Goal: Task Accomplishment & Management: Complete application form

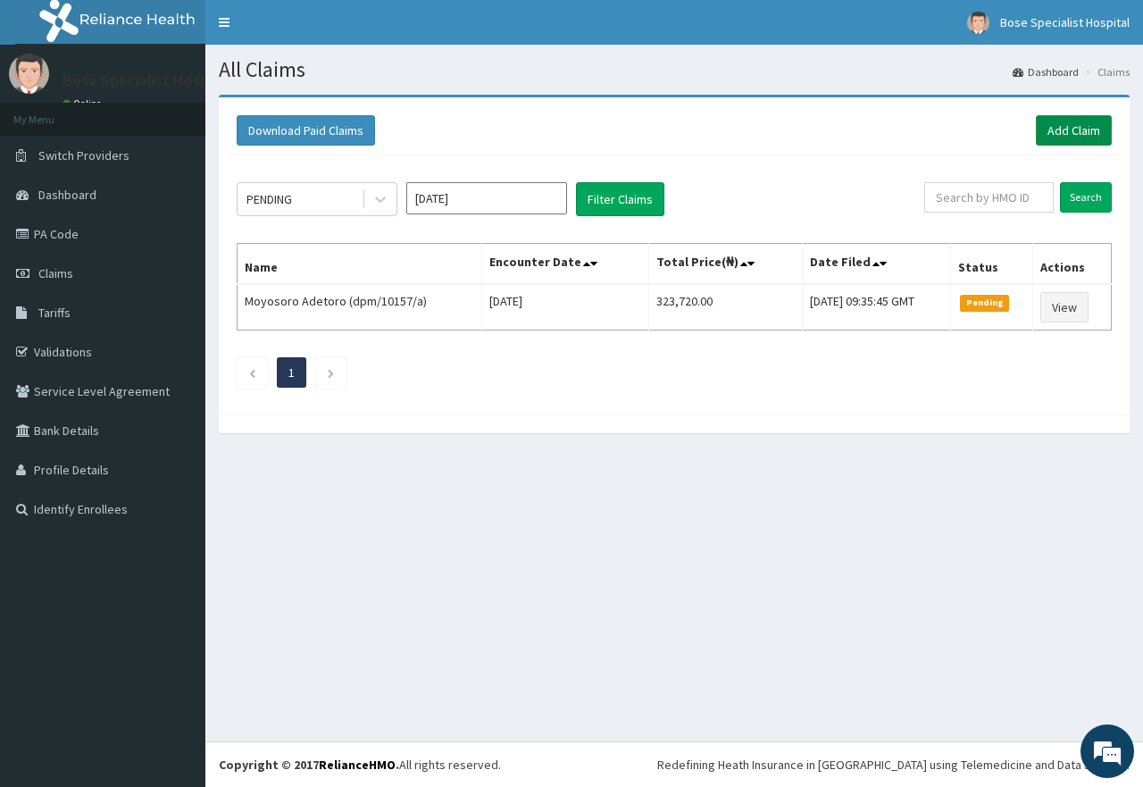
click at [1045, 137] on link "Add Claim" at bounding box center [1074, 130] width 76 height 30
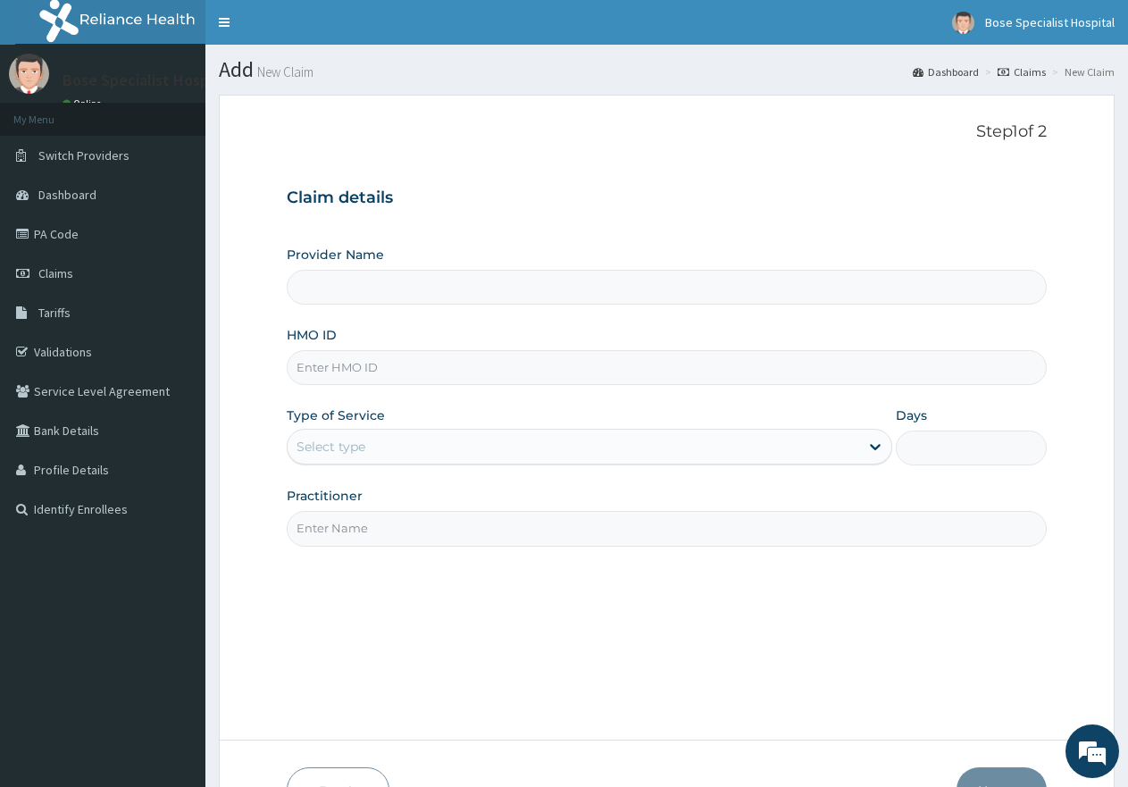
type input "d"
type input "Bose Specialist Hospital"
type input "DPM/10157/A"
click at [353, 445] on div "Select type" at bounding box center [330, 446] width 69 height 18
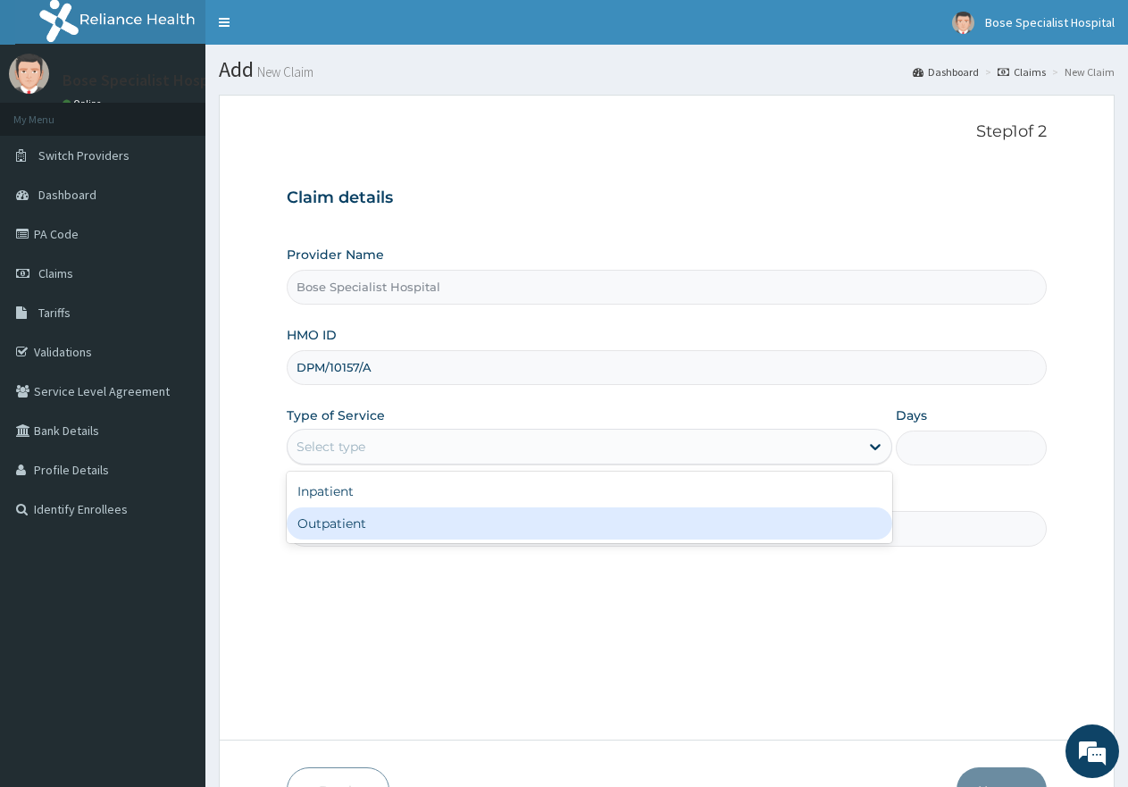
click at [325, 515] on div "Outpatient" at bounding box center [589, 523] width 604 height 32
type input "1"
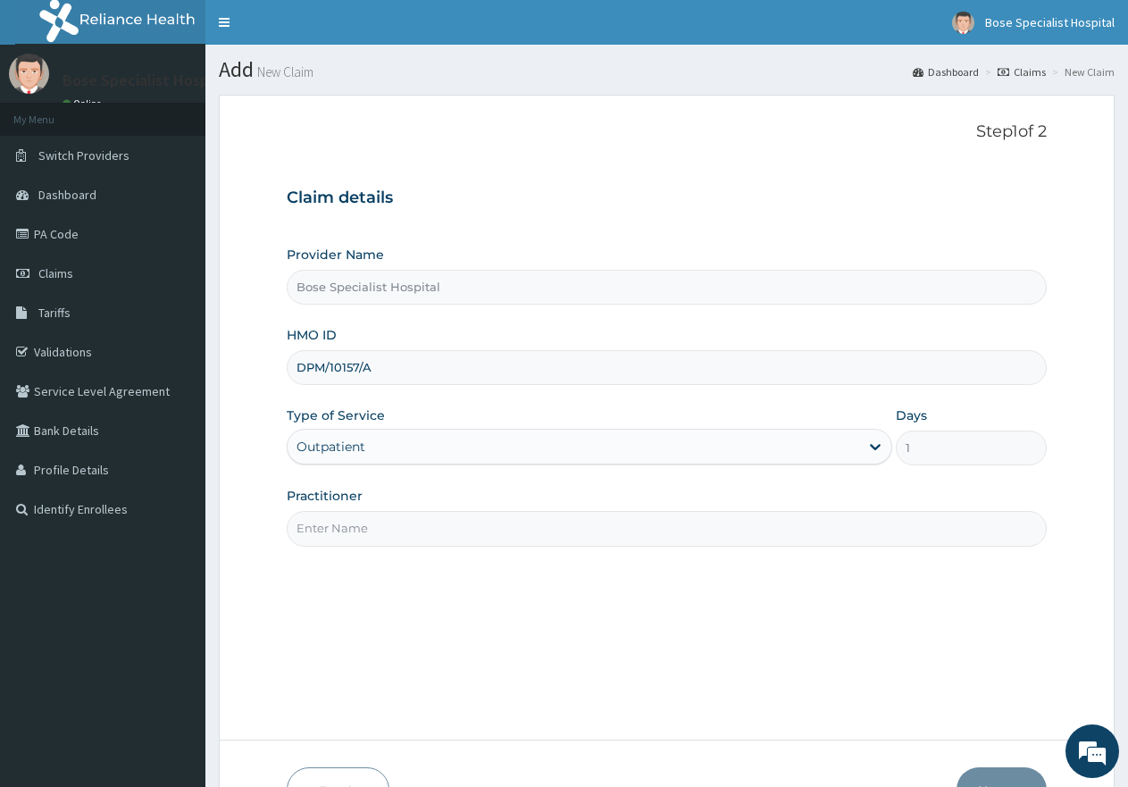
click at [320, 523] on input "Practitioner" at bounding box center [667, 528] width 760 height 35
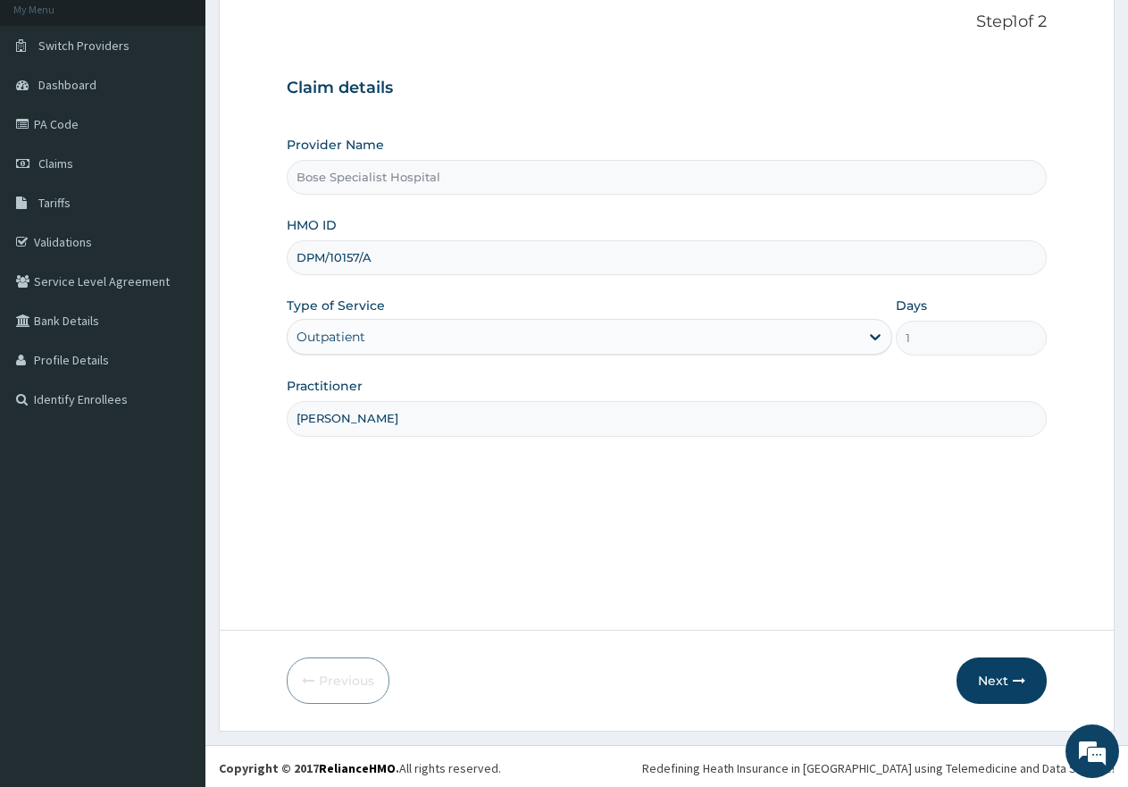
scroll to position [113, 0]
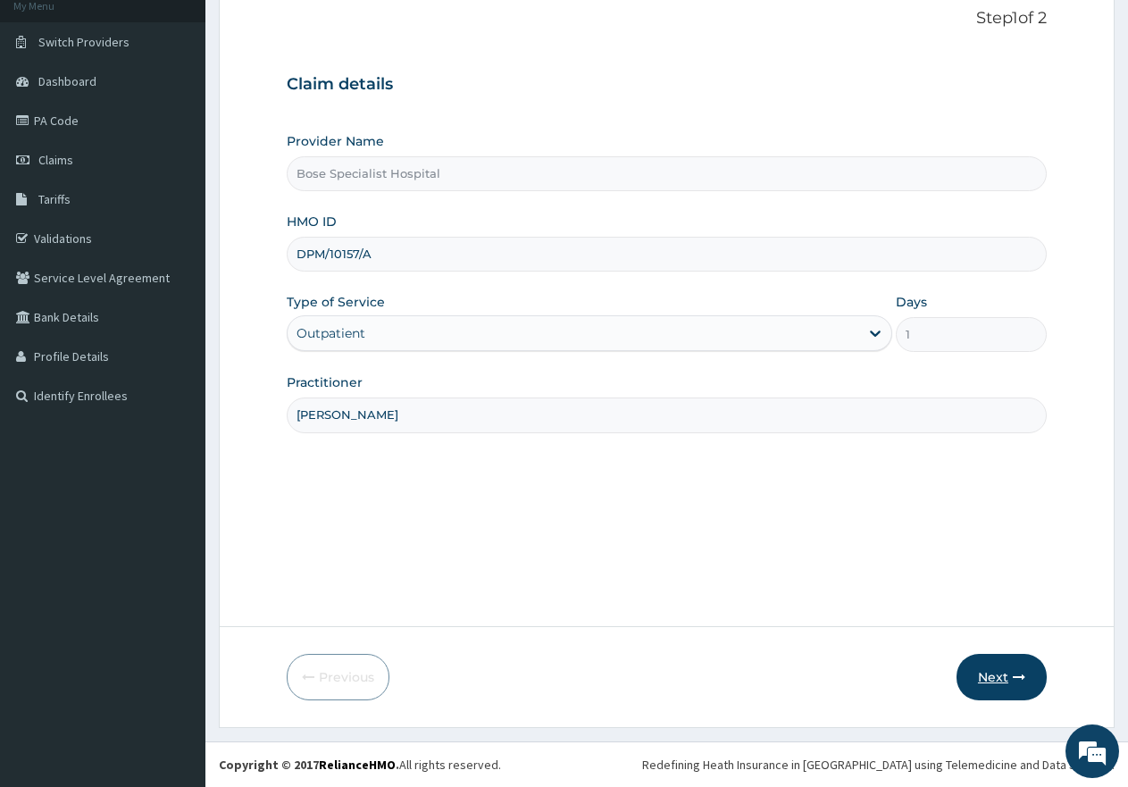
type input "[PERSON_NAME]"
click at [984, 673] on button "Next" at bounding box center [1001, 677] width 90 height 46
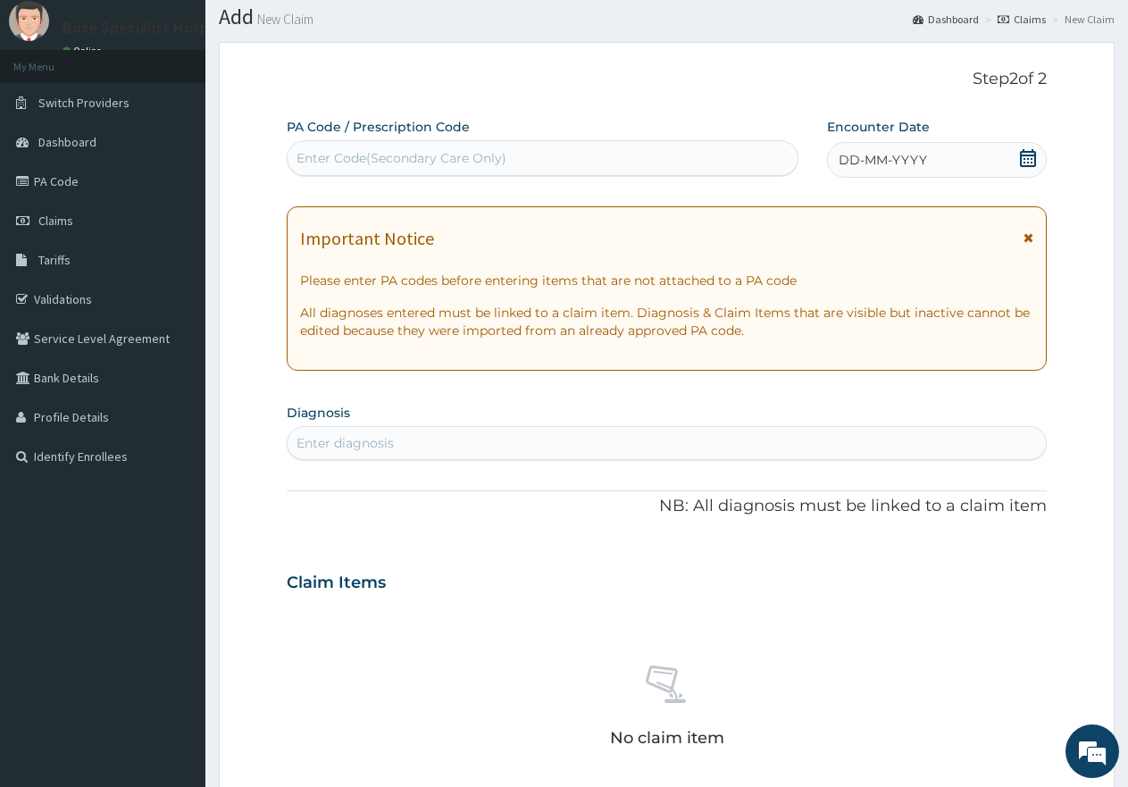
scroll to position [179, 0]
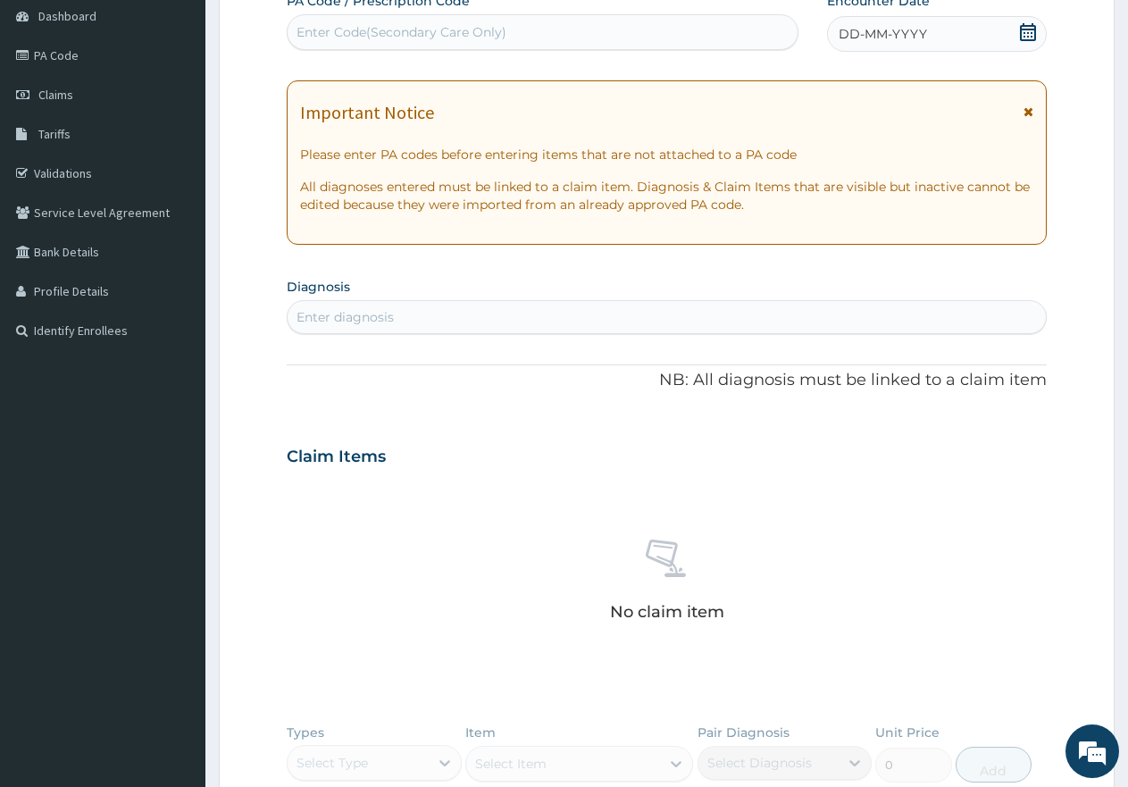
click at [1032, 113] on icon at bounding box center [1028, 111] width 10 height 12
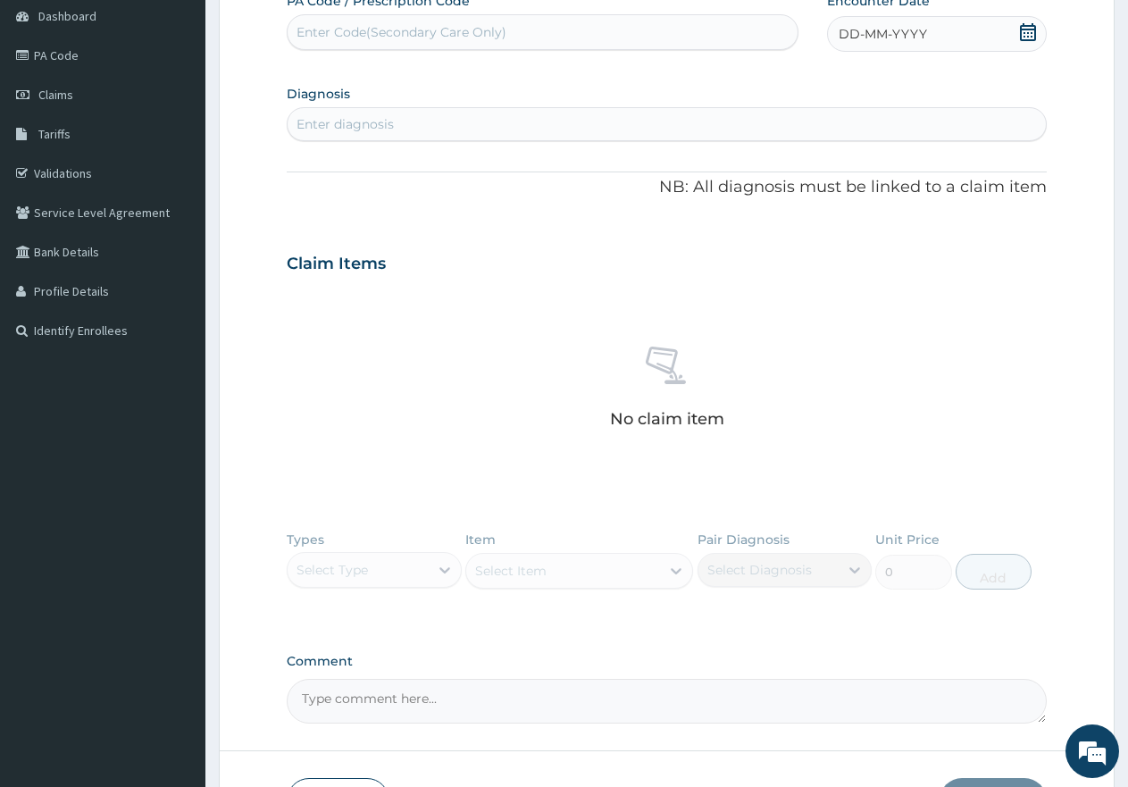
click at [542, 34] on div "Enter Code(Secondary Care Only)" at bounding box center [542, 32] width 510 height 29
paste input "PA/FC8BF1"
type input "PA/FC8BF1"
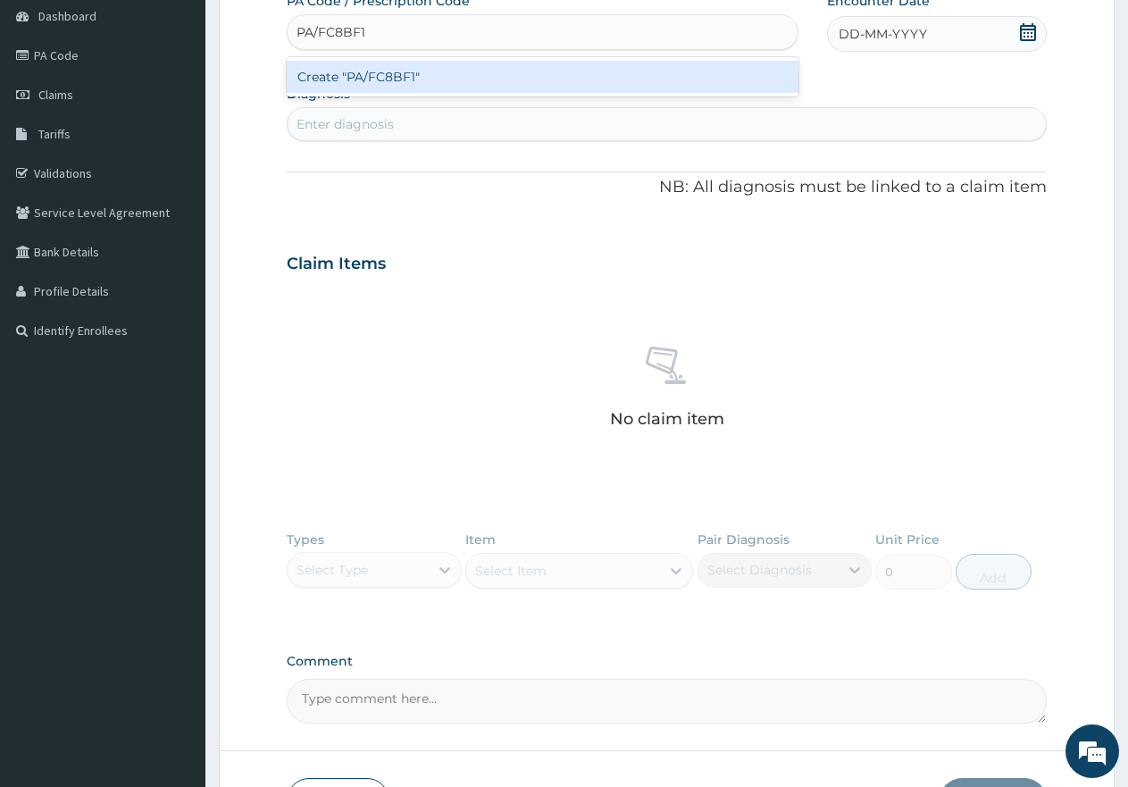
click at [374, 76] on div "Create "PA/FC8BF1"" at bounding box center [543, 77] width 512 height 32
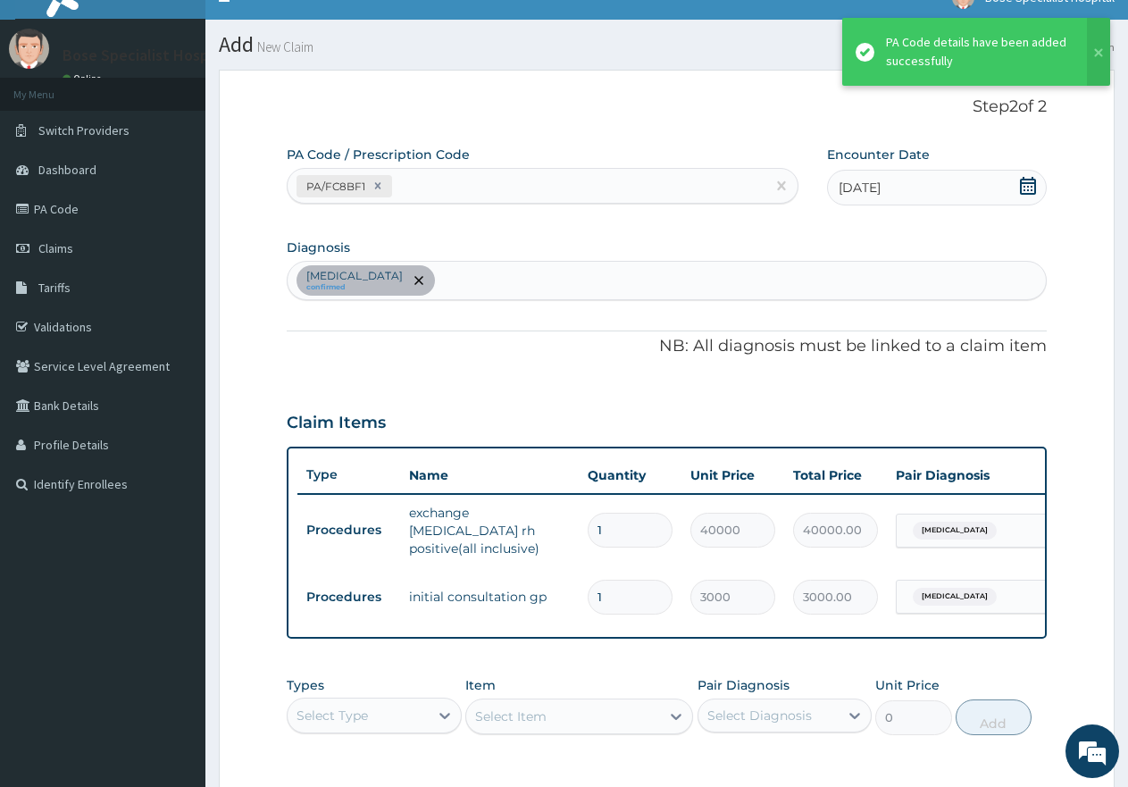
scroll to position [0, 0]
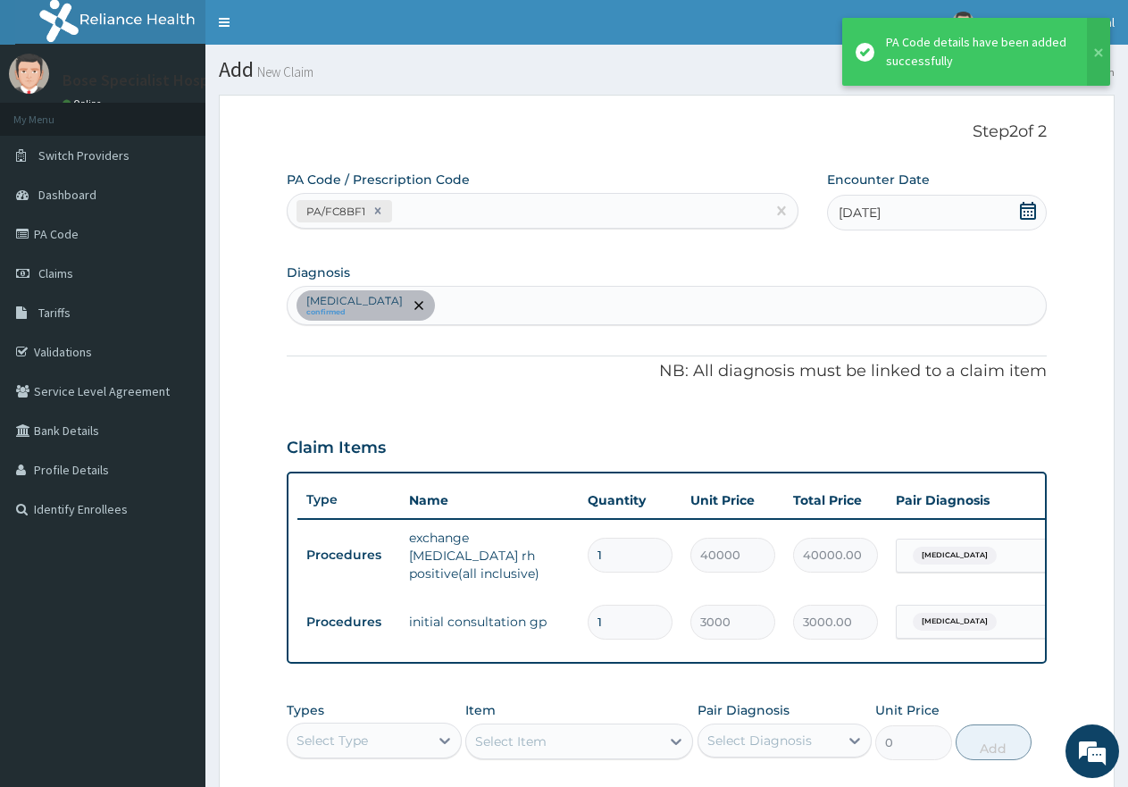
click at [585, 60] on h1 "Add New Claim" at bounding box center [666, 69] width 895 height 23
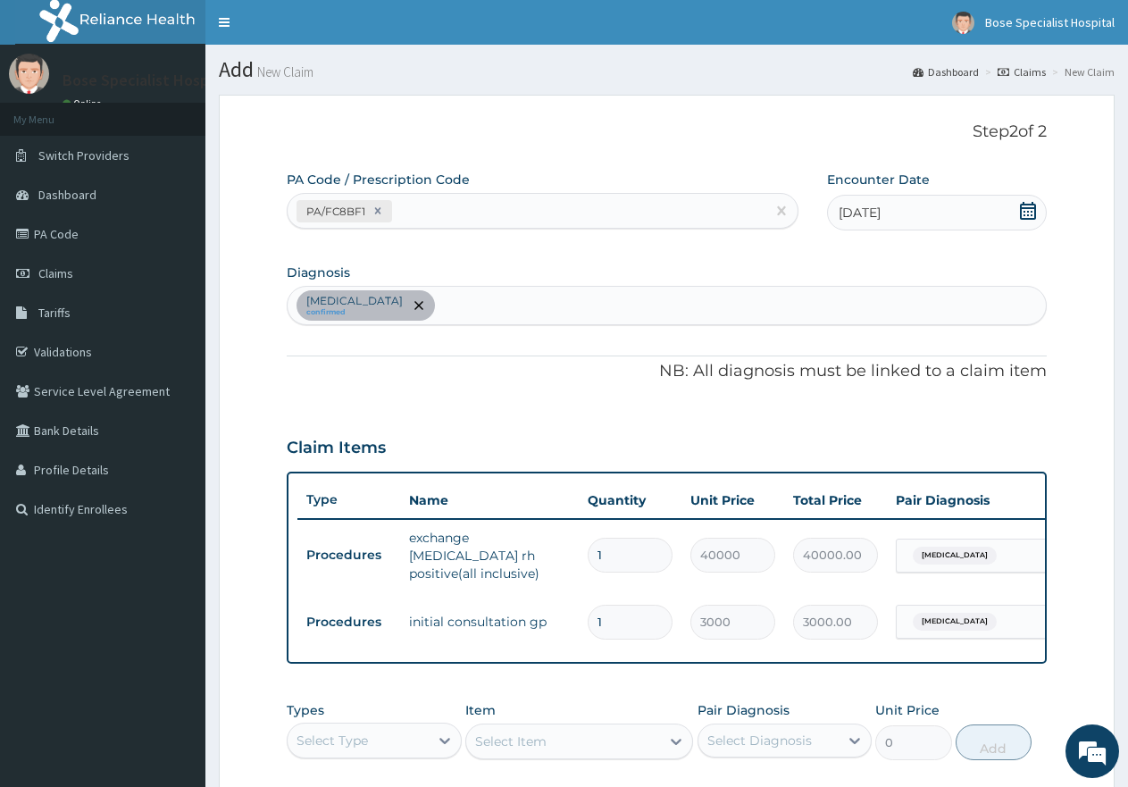
click at [600, 53] on section "Add New Claim Dashboard Claims New Claim" at bounding box center [666, 63] width 922 height 37
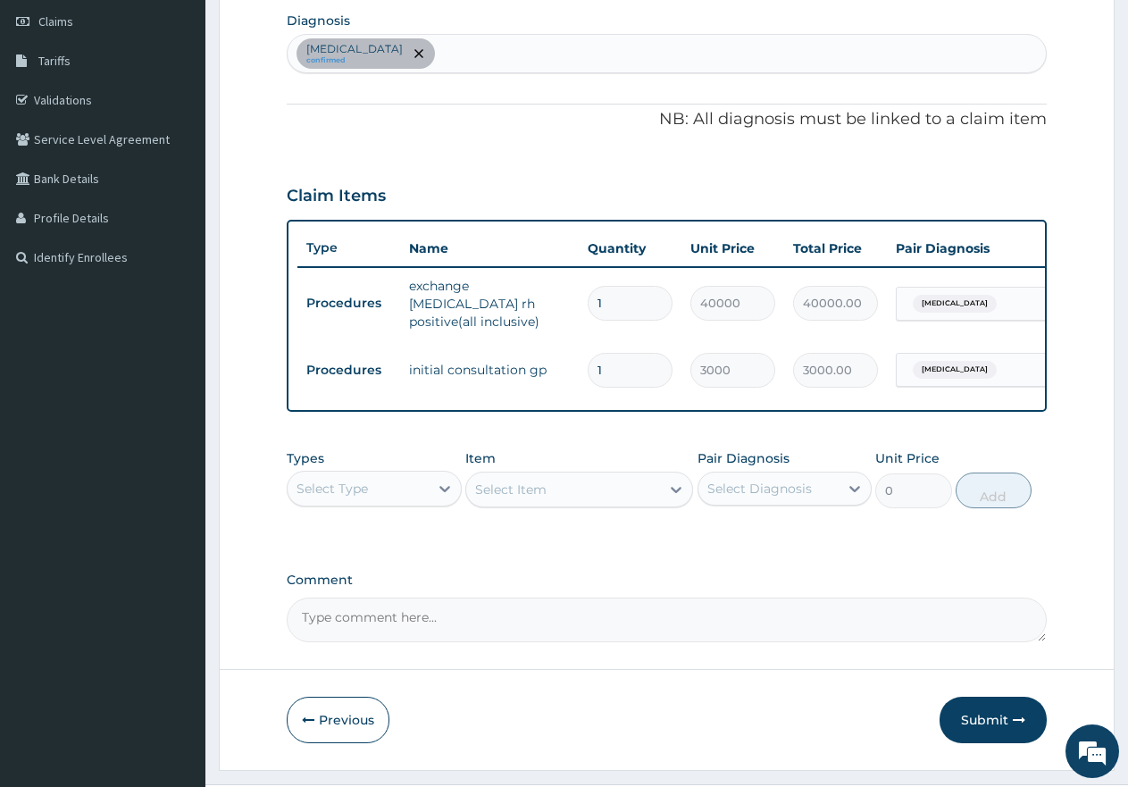
scroll to position [310, 0]
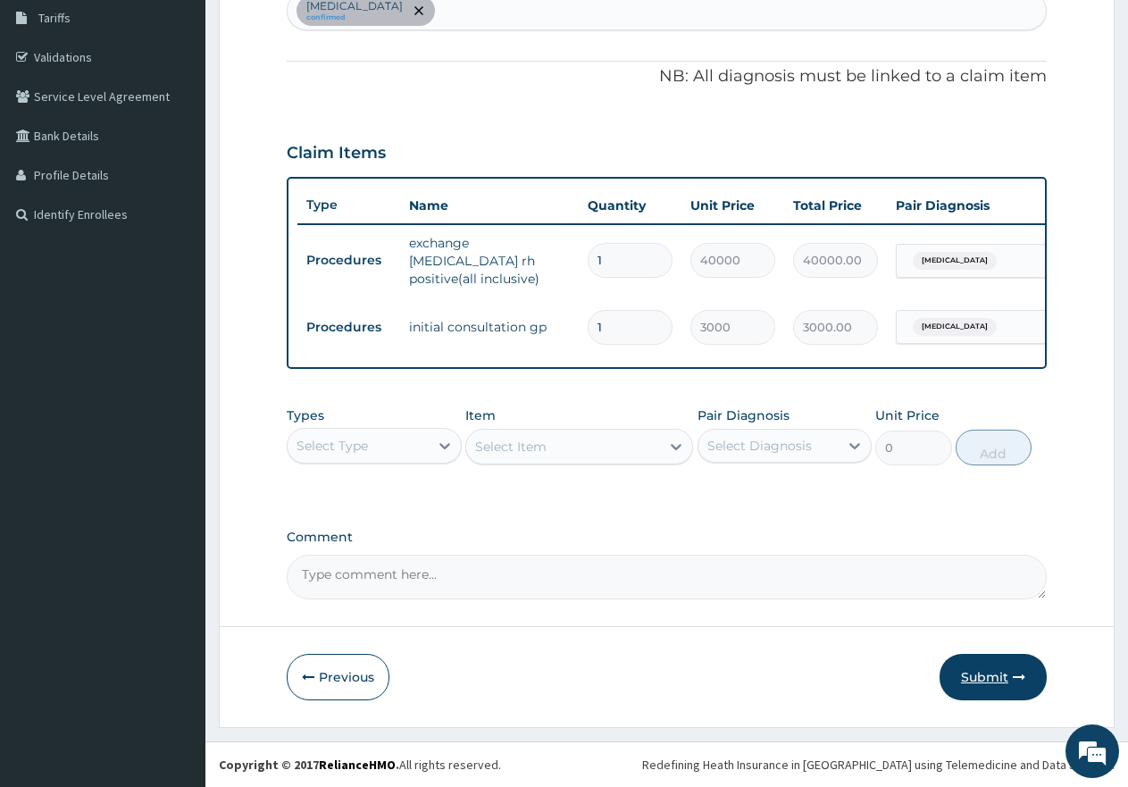
click at [976, 679] on button "Submit" at bounding box center [992, 677] width 107 height 46
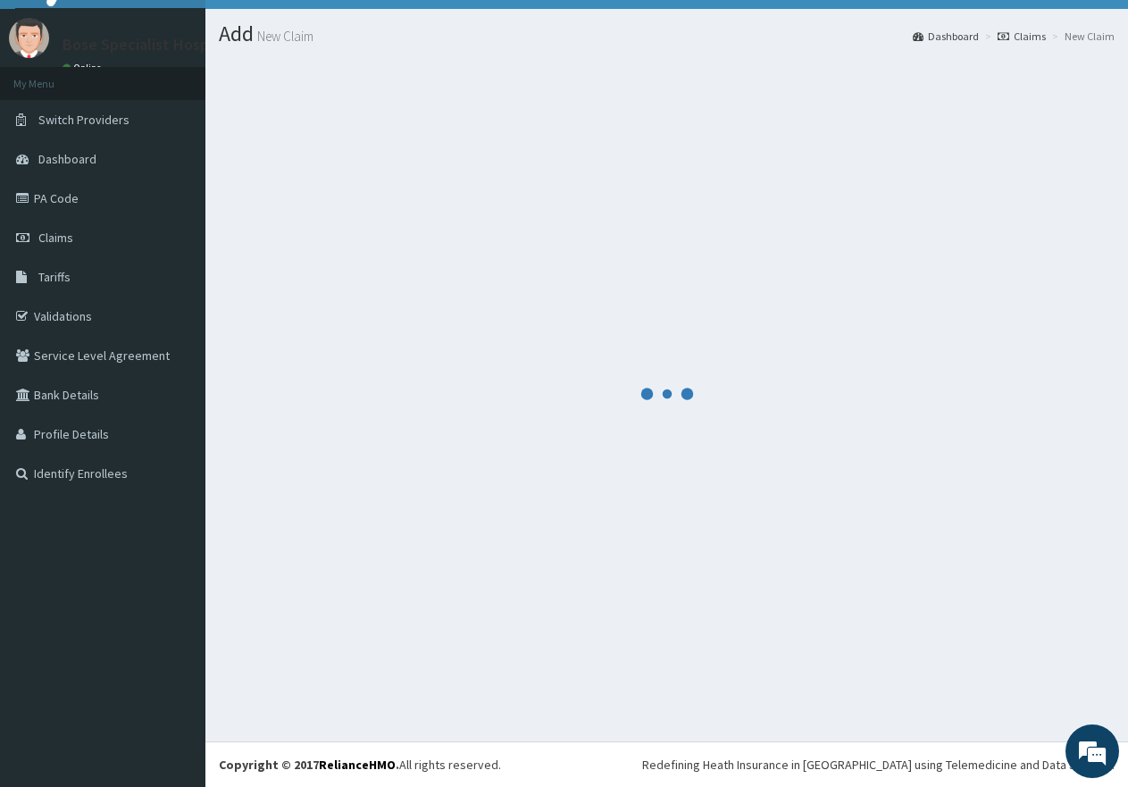
scroll to position [0, 0]
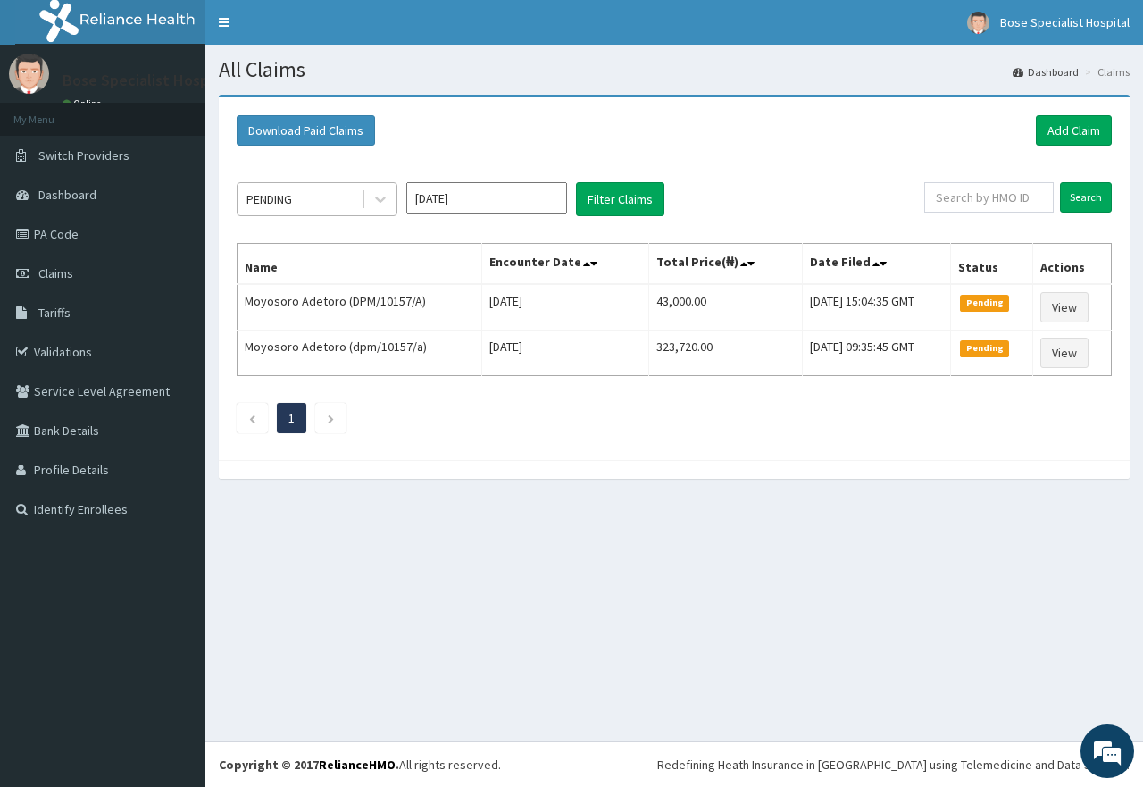
click at [307, 195] on div "PENDING" at bounding box center [299, 199] width 124 height 29
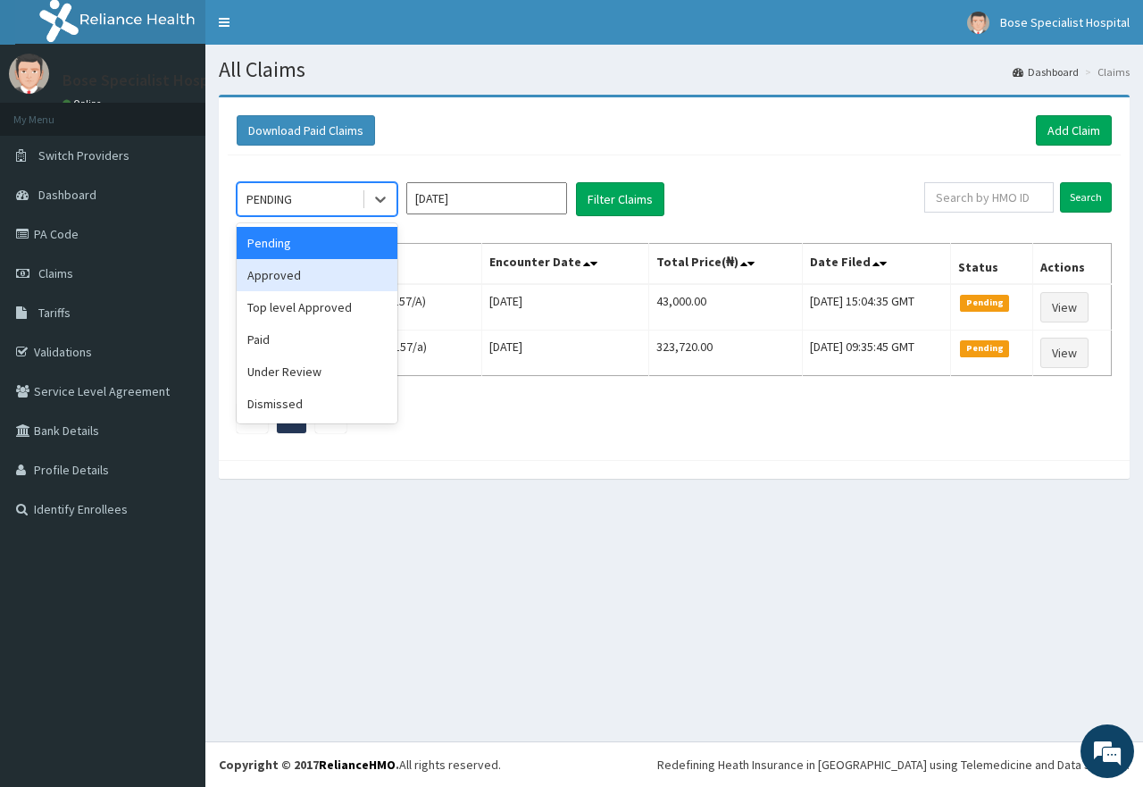
click at [296, 272] on div "Approved" at bounding box center [317, 275] width 161 height 32
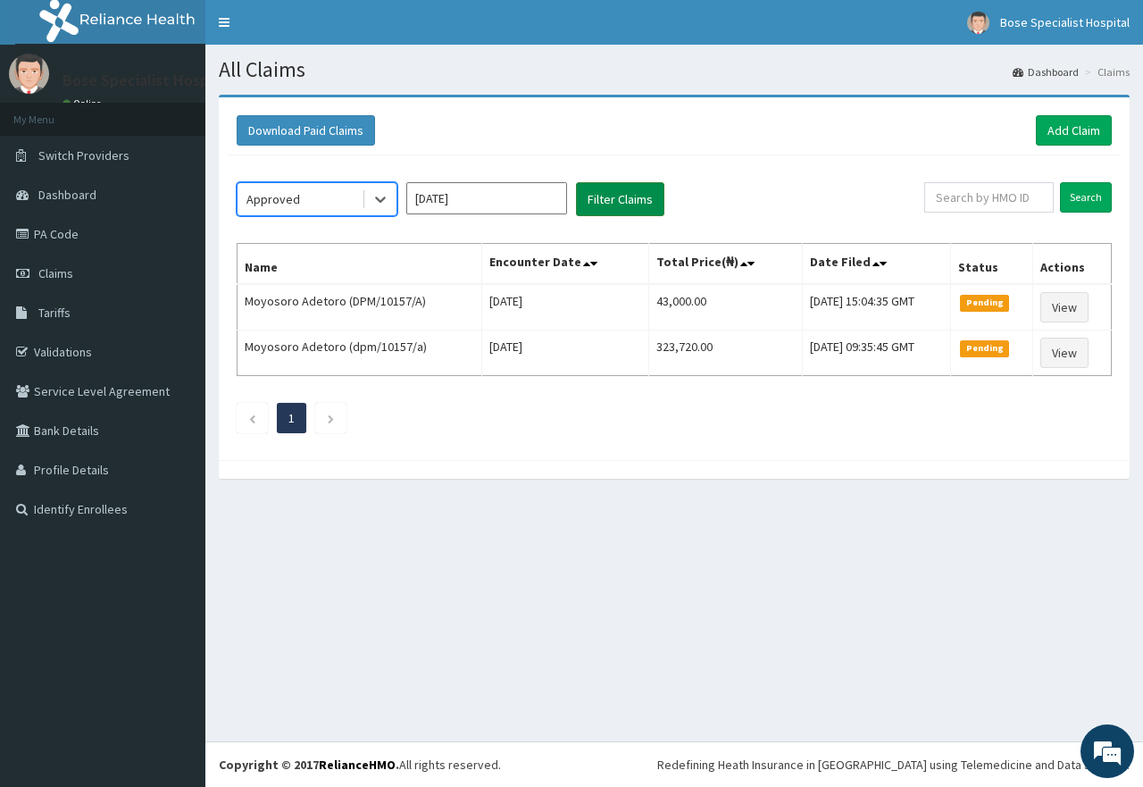
click at [599, 207] on button "Filter Claims" at bounding box center [620, 199] width 88 height 34
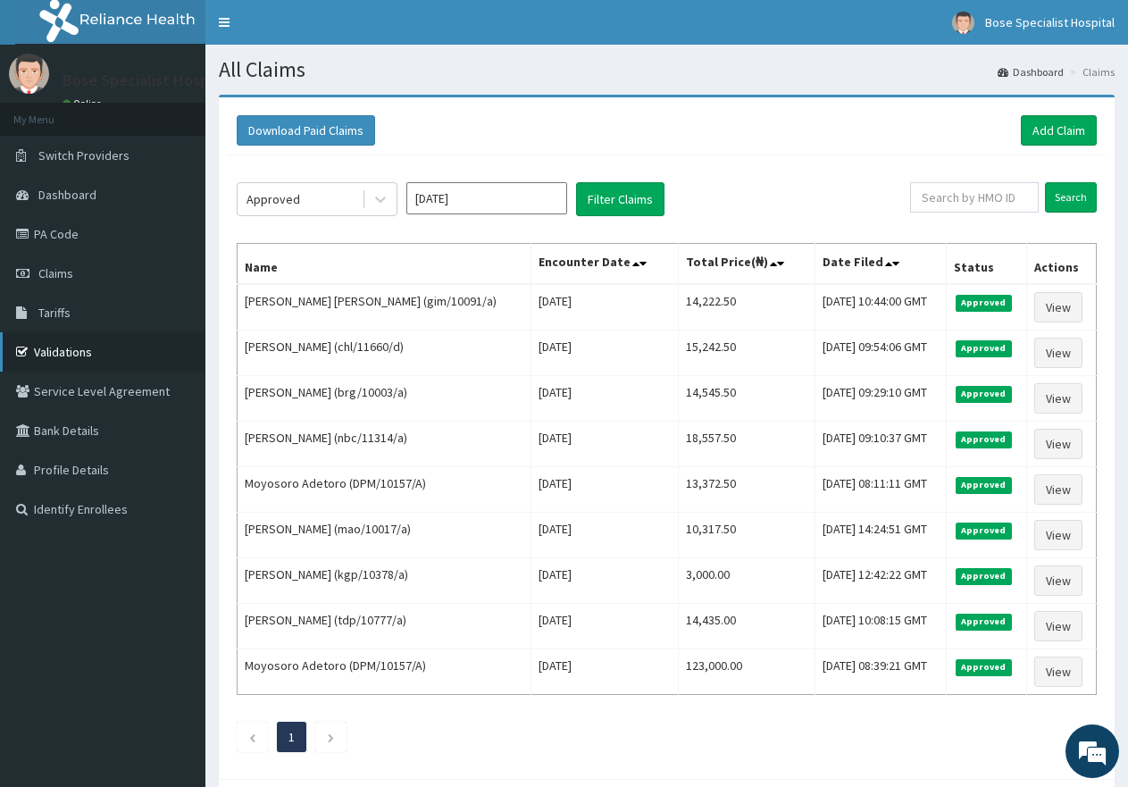
click at [81, 352] on link "Validations" at bounding box center [102, 351] width 205 height 39
